Goal: Information Seeking & Learning: Learn about a topic

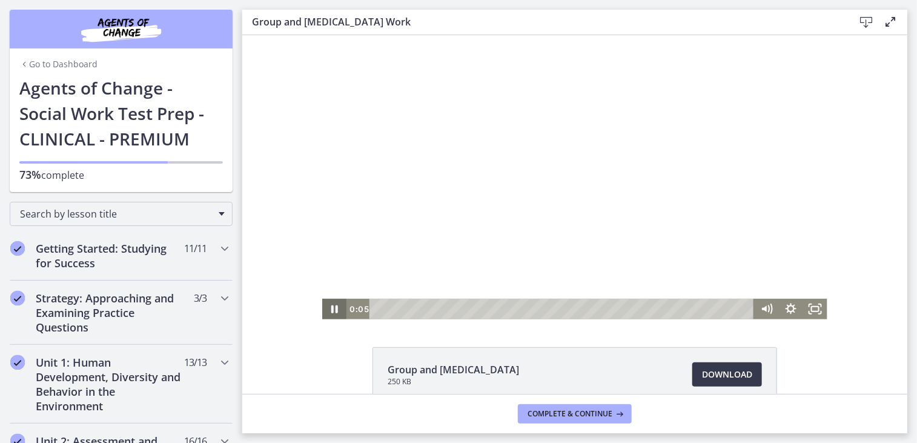
click at [330, 308] on icon "Pause" at bounding box center [334, 308] width 24 height 21
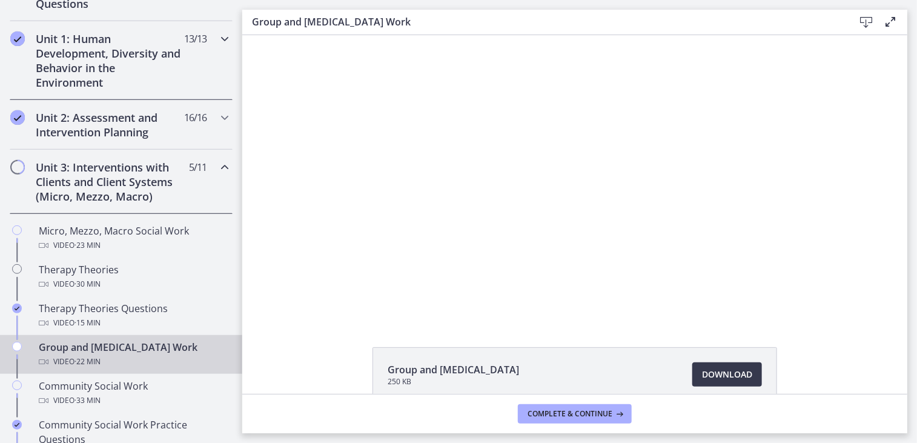
scroll to position [324, 0]
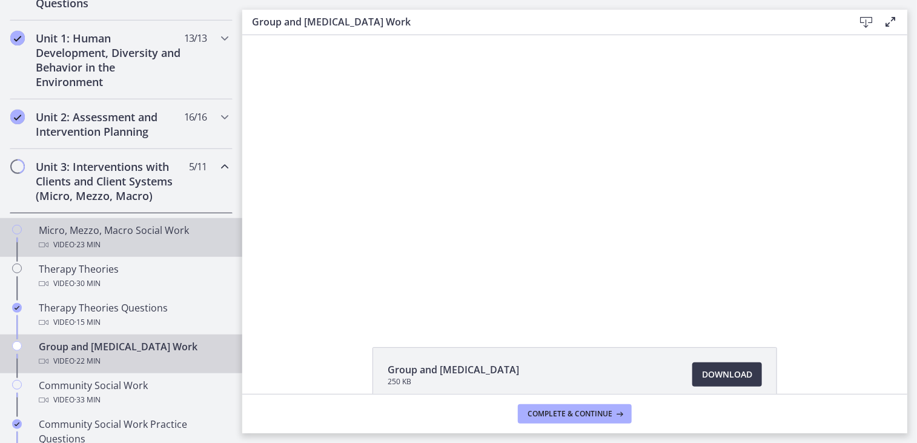
click at [88, 237] on span "· 23 min" at bounding box center [87, 244] width 26 height 15
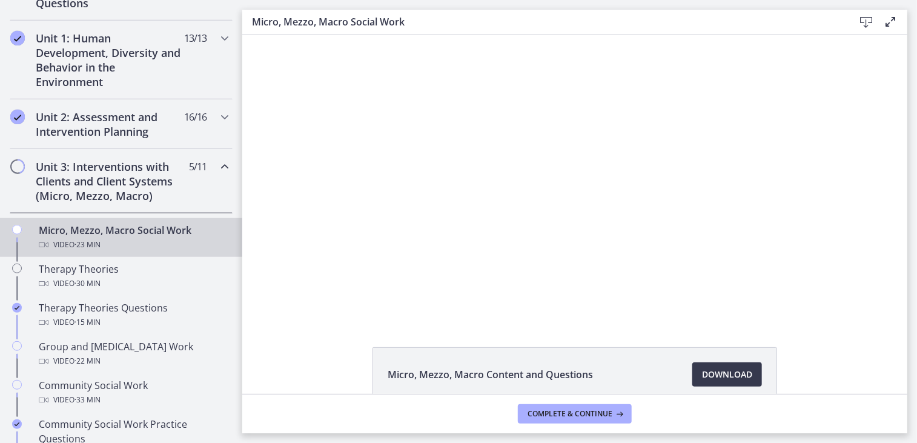
click at [819, 358] on div "Micro, Mezzo, Macro Content and Questions Download Opens in a new window" at bounding box center [574, 403] width 665 height 113
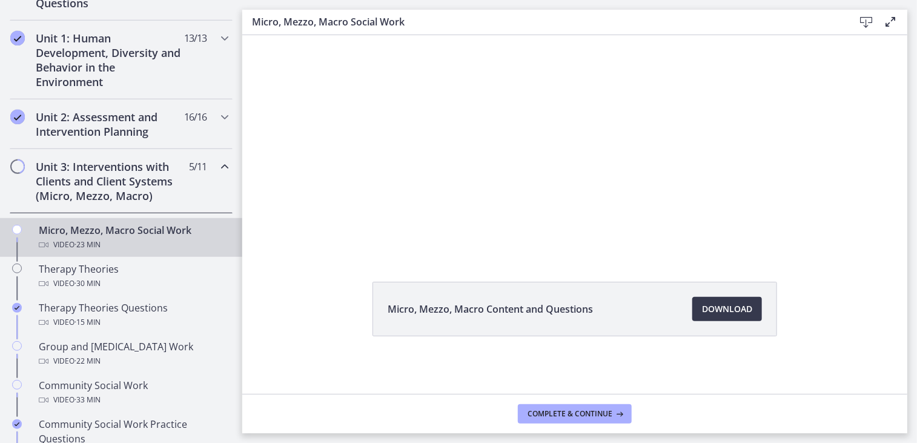
scroll to position [63, 0]
click at [724, 311] on span "Download Opens in a new window" at bounding box center [727, 311] width 50 height 15
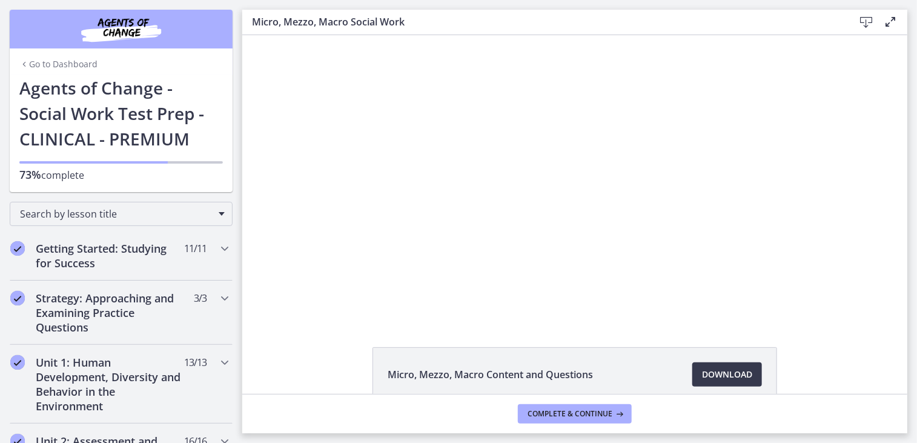
scroll to position [65, 0]
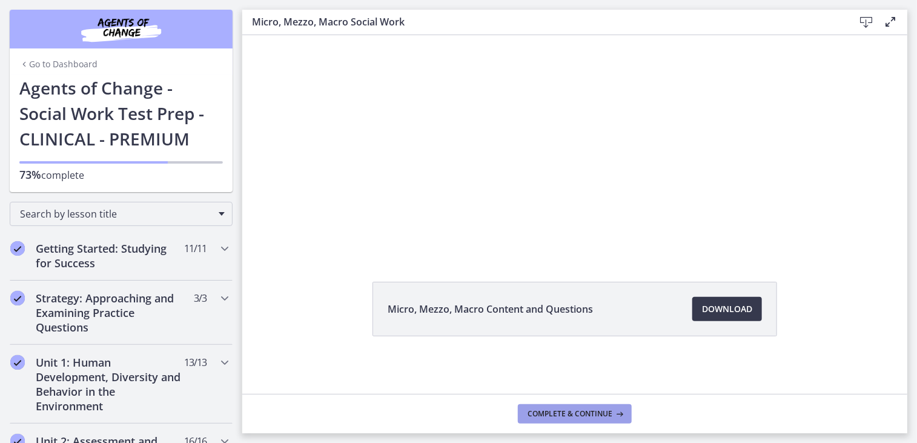
click at [555, 411] on span "Complete & continue" at bounding box center [569, 414] width 85 height 10
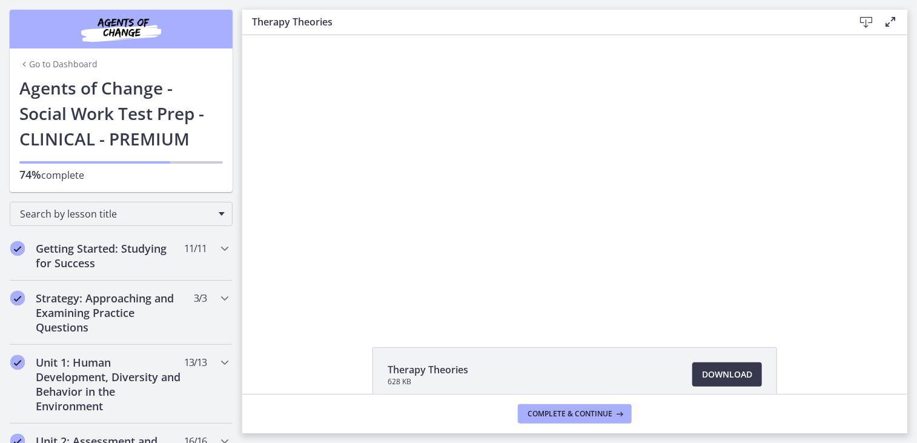
scroll to position [65, 0]
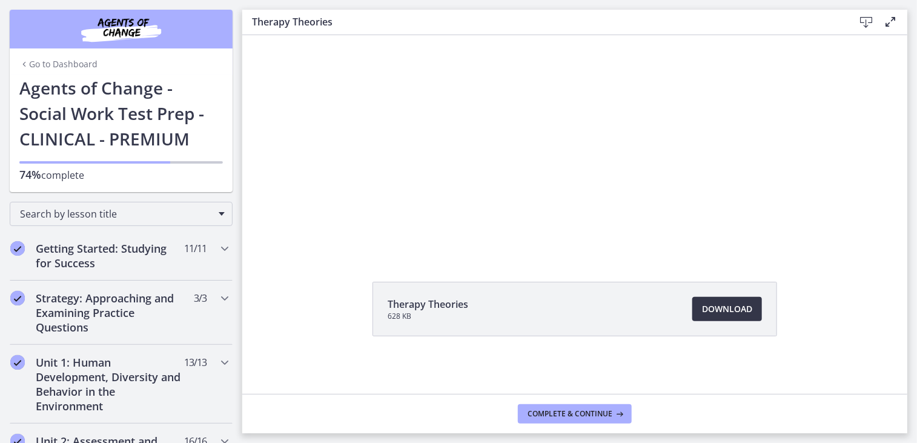
click at [709, 307] on span "Download Opens in a new window" at bounding box center [727, 309] width 50 height 15
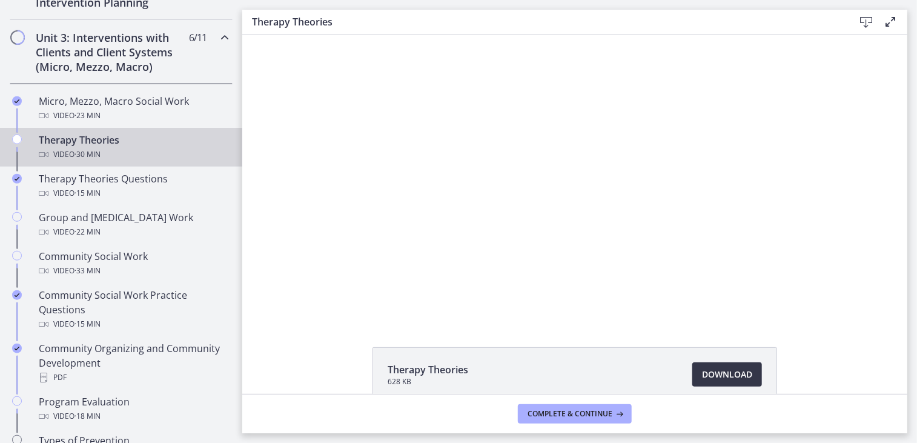
scroll to position [453, 0]
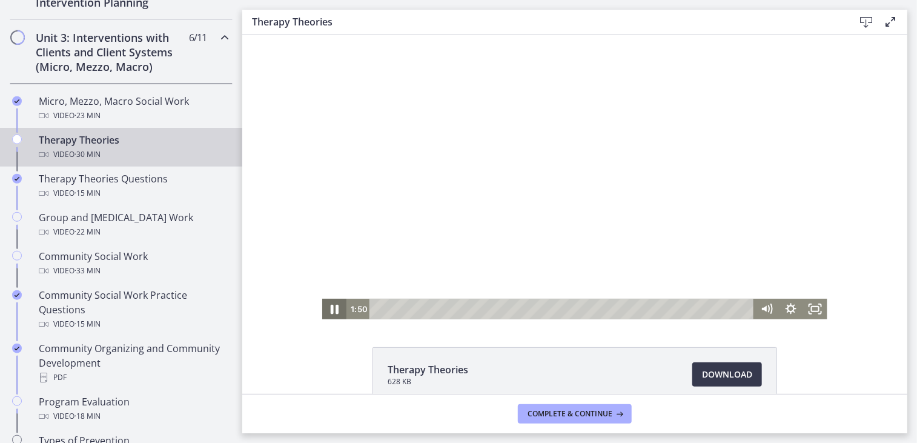
click at [329, 307] on icon "Pause" at bounding box center [333, 308] width 29 height 25
